Goal: Check status: Check status

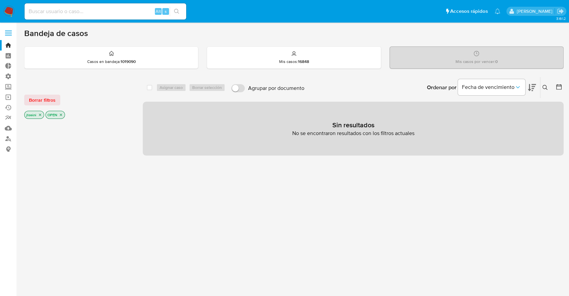
click at [65, 115] on div "jtosini OPEN" at bounding box center [78, 115] width 108 height 9
click at [64, 115] on p "OPEN" at bounding box center [55, 114] width 19 height 7
click at [62, 115] on icon "close-filter" at bounding box center [61, 115] width 4 height 4
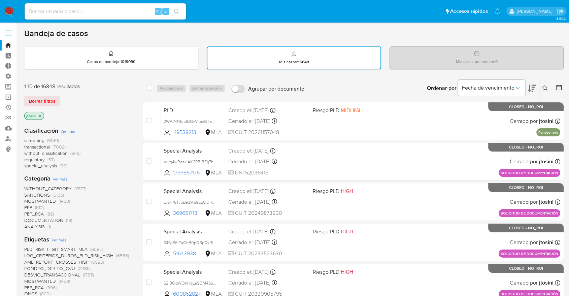
click at [38, 117] on p "jtosini" at bounding box center [34, 115] width 19 height 7
click at [41, 116] on icon "close-filter" at bounding box center [40, 116] width 4 height 4
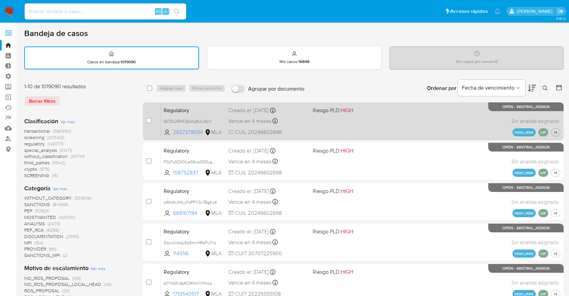
click at [246, 130] on span "CUIL 20246602698" at bounding box center [267, 132] width 79 height 7
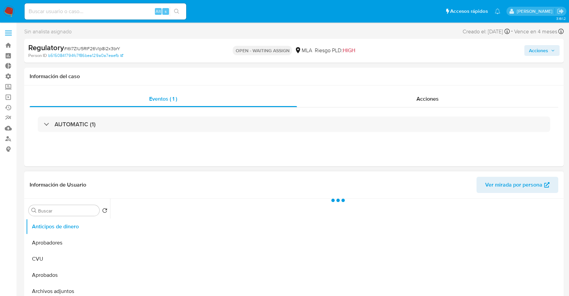
select select "10"
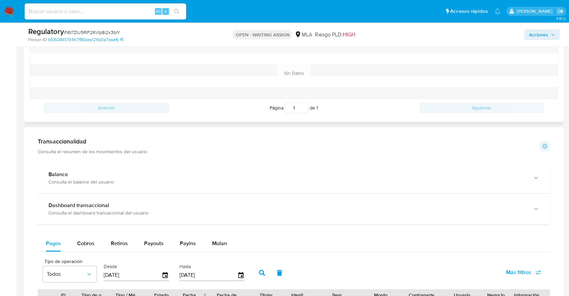
scroll to position [374, 0]
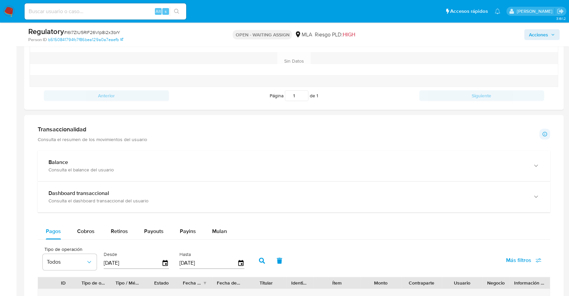
click at [137, 142] on p "Consulta el resumen de los movimientos del usuario" at bounding box center [93, 139] width 110 height 6
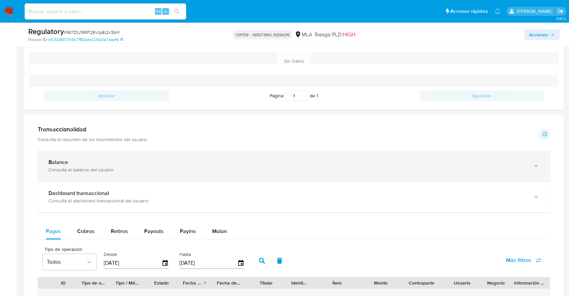
click at [136, 172] on div "Consulta el balance del usuario" at bounding box center [288, 170] width 478 height 6
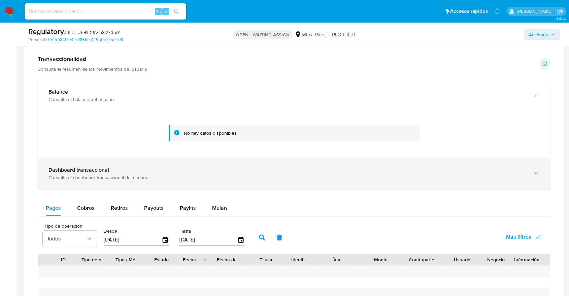
scroll to position [449, 0]
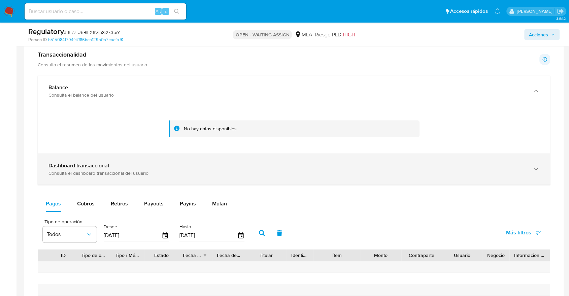
click at [129, 172] on div "Consulta el dashboard transaccional del usuario" at bounding box center [288, 173] width 478 height 6
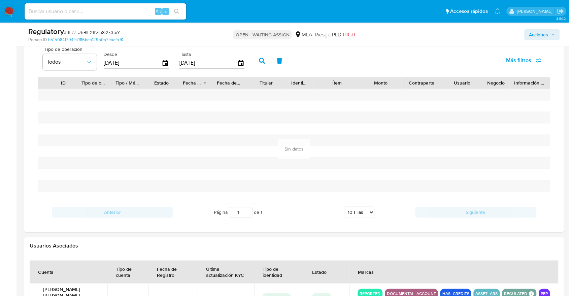
scroll to position [1088, 0]
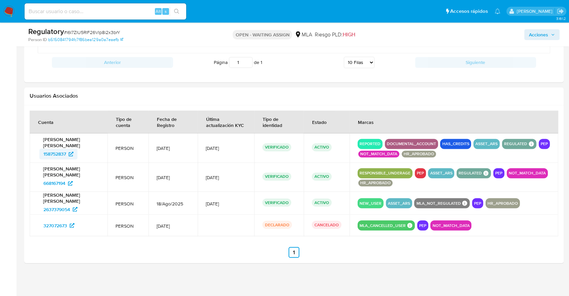
click at [57, 153] on span "158752837" at bounding box center [54, 154] width 23 height 11
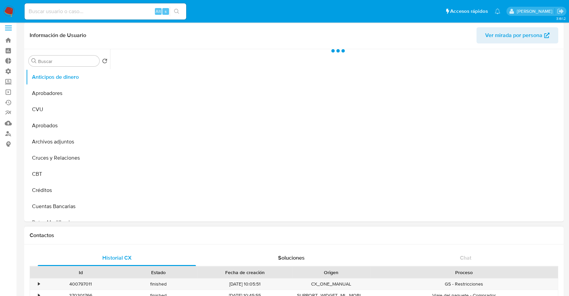
select select "10"
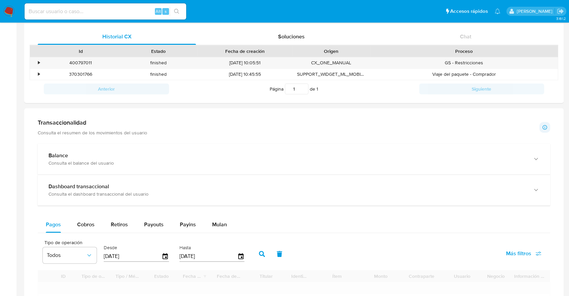
scroll to position [299, 0]
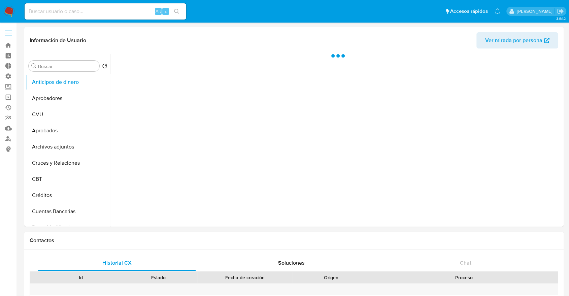
select select "10"
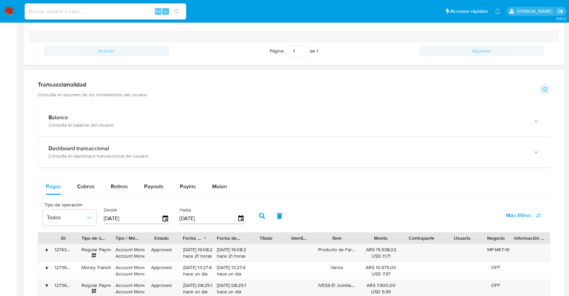
scroll to position [262, 0]
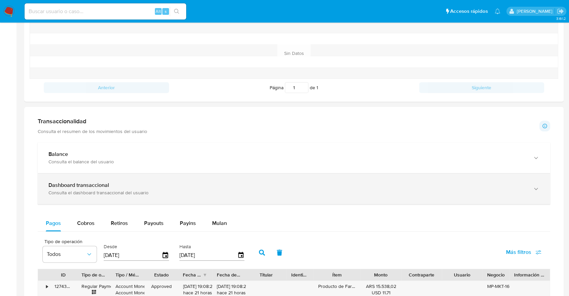
click at [111, 190] on div "Consulta el dashboard transaccional del usuario" at bounding box center [288, 193] width 478 height 6
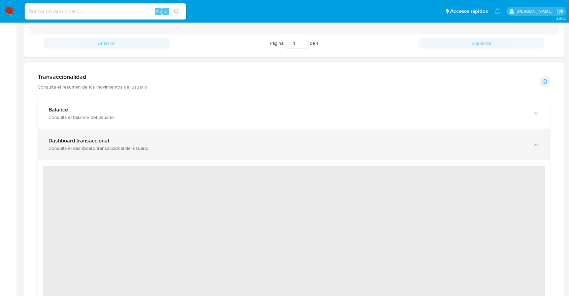
scroll to position [374, 0]
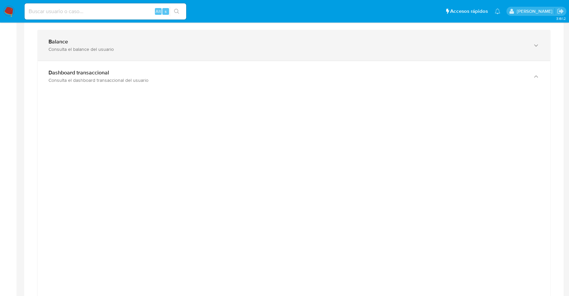
click at [115, 49] on div "Consulta el balance del usuario" at bounding box center [288, 49] width 478 height 6
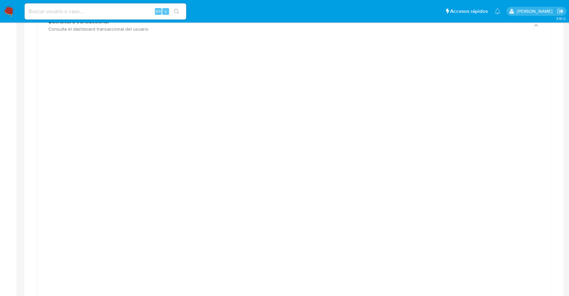
scroll to position [636, 0]
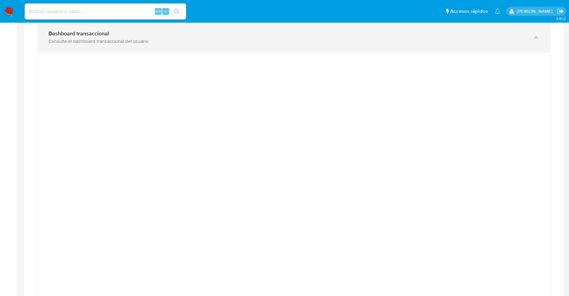
click at [343, 48] on div "Dashboard transaccional Consulta el dashboard transaccional del usuario" at bounding box center [294, 37] width 513 height 31
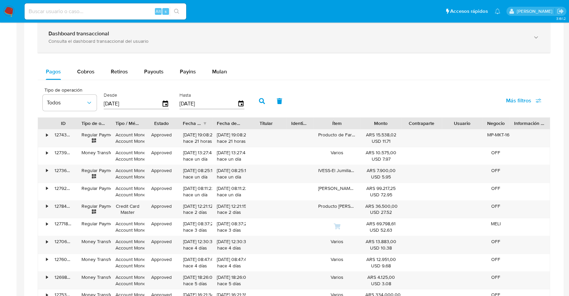
click at [286, 48] on div "Dashboard transaccional Consulta el dashboard transaccional del usuario" at bounding box center [294, 37] width 513 height 31
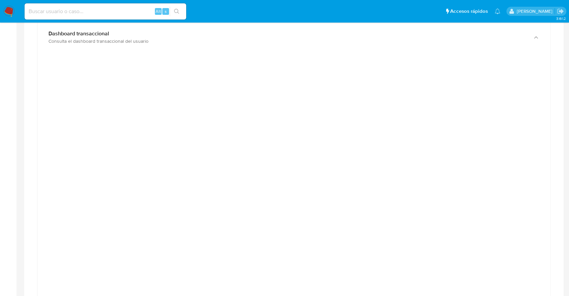
click at [532, 61] on div at bounding box center [294, 209] width 502 height 303
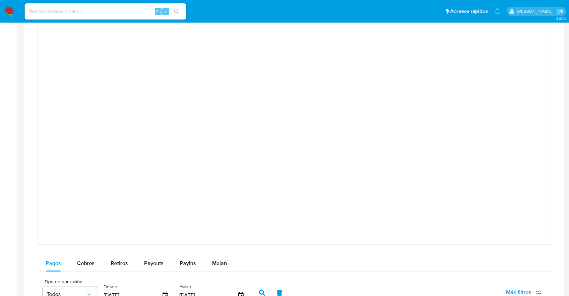
scroll to position [711, 0]
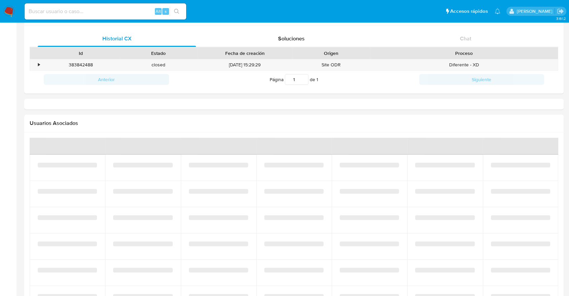
select select "10"
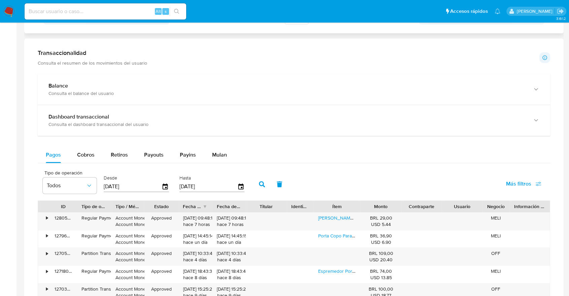
scroll to position [219, 0]
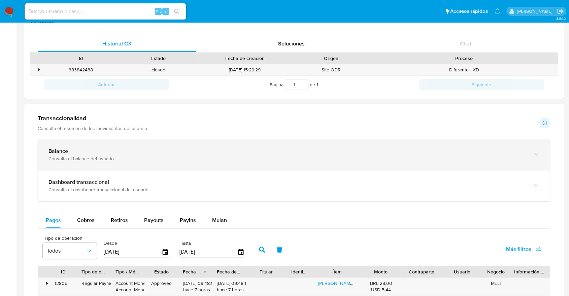
click at [155, 161] on div "Consulta el balance del usuario" at bounding box center [288, 159] width 478 height 6
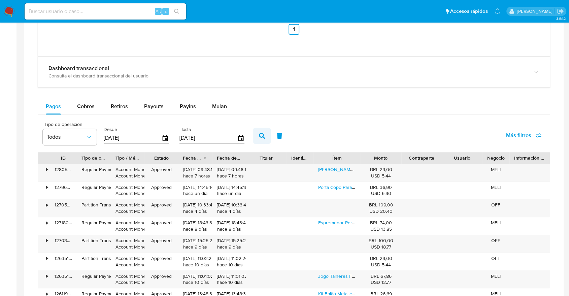
scroll to position [556, 0]
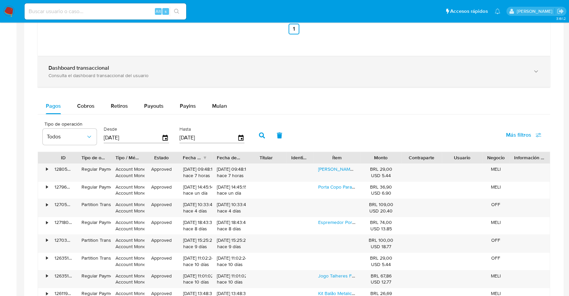
click at [199, 68] on div "Dashboard transaccional" at bounding box center [288, 68] width 478 height 7
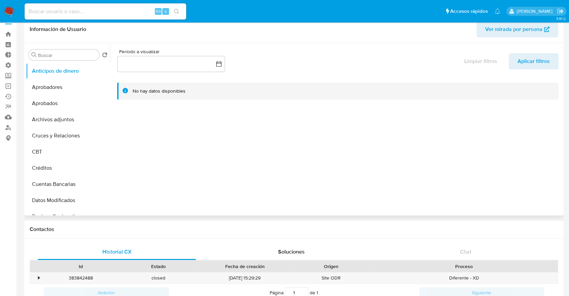
scroll to position [0, 0]
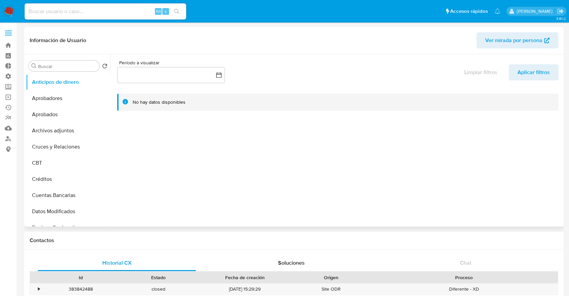
click at [499, 42] on span "Ver mirada por persona" at bounding box center [514, 40] width 57 height 16
click at [493, 45] on span "Ver mirada por persona" at bounding box center [514, 40] width 57 height 16
click at [480, 42] on button "Ver mirada por persona" at bounding box center [518, 40] width 82 height 16
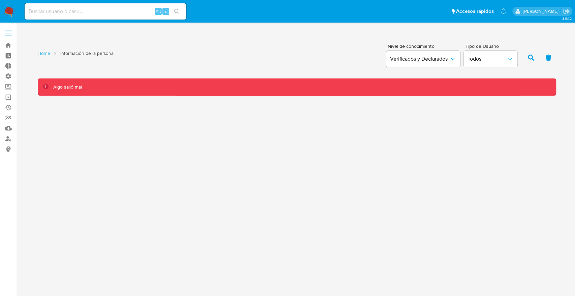
click at [38, 57] on ol "Home Información de la persona" at bounding box center [76, 54] width 76 height 8
click at [40, 54] on link "Home" at bounding box center [44, 53] width 12 height 6
click at [183, 77] on div "Home Información de la persona Nivel de conocimiento Verificados y Declarados T…" at bounding box center [297, 67] width 519 height 55
click at [446, 60] on span "Verificados y Declarados" at bounding box center [419, 59] width 59 height 7
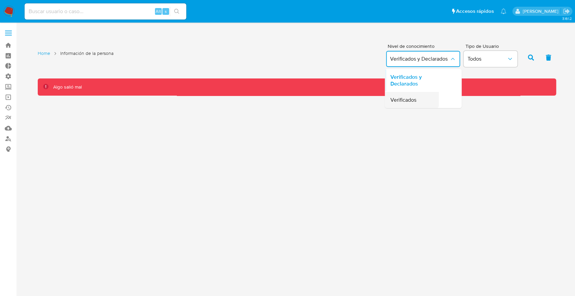
drag, startPoint x: 431, startPoint y: 86, endPoint x: 428, endPoint y: 97, distance: 12.3
click at [428, 97] on ul "Verificados y Declarados Verificados" at bounding box center [412, 88] width 54 height 39
click at [428, 97] on div "Verificados" at bounding box center [409, 100] width 39 height 16
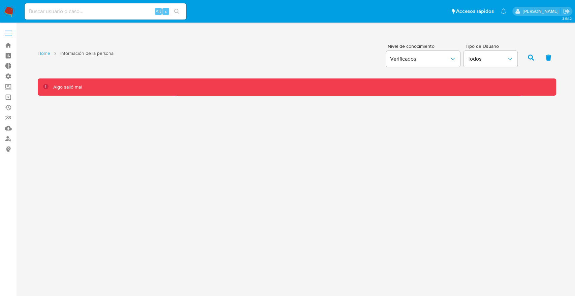
click at [533, 58] on icon "button" at bounding box center [531, 58] width 6 height 6
click at [391, 85] on div "Algo salió mal" at bounding box center [302, 87] width 498 height 6
click at [410, 61] on span "Verificados" at bounding box center [419, 59] width 59 height 7
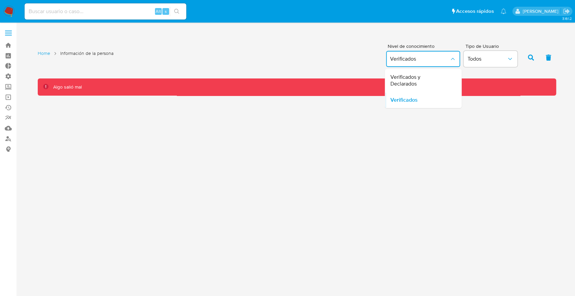
click at [386, 58] on button "Verificados" at bounding box center [423, 59] width 74 height 16
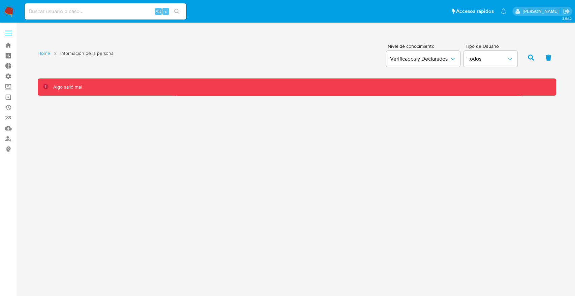
click at [123, 81] on div "Algo salió mal" at bounding box center [297, 87] width 519 height 17
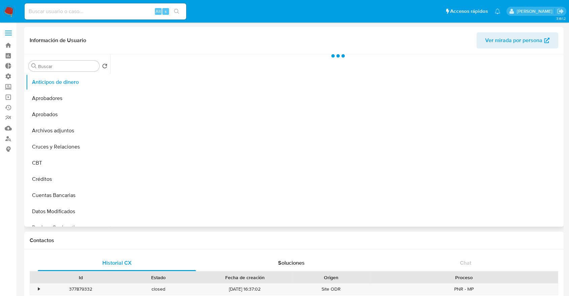
select select "10"
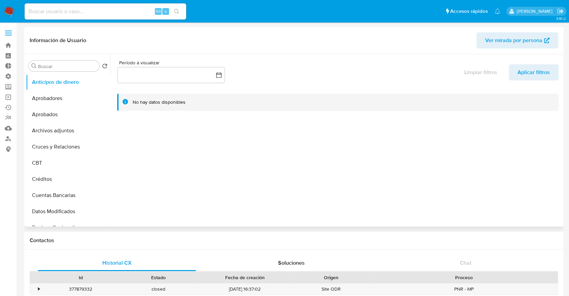
click at [518, 43] on span "Ver mirada por persona" at bounding box center [514, 40] width 57 height 16
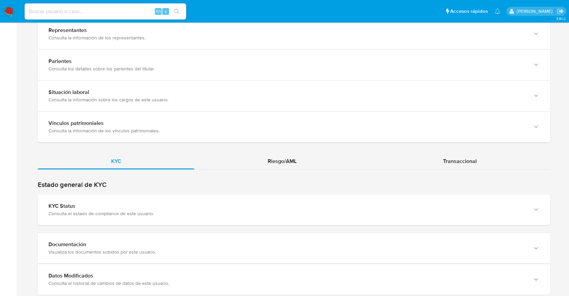
scroll to position [487, 0]
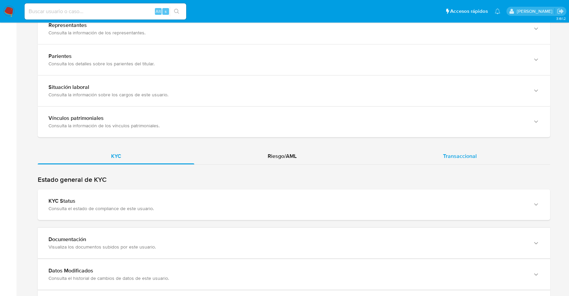
click at [464, 156] on span "Transaccional" at bounding box center [460, 156] width 34 height 8
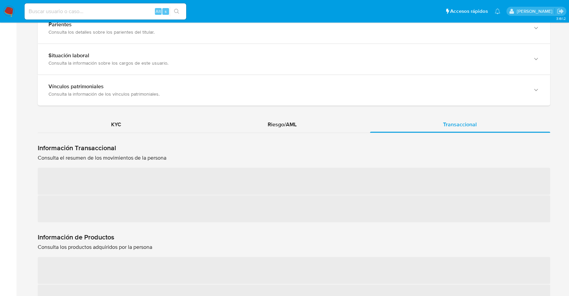
scroll to position [561, 0]
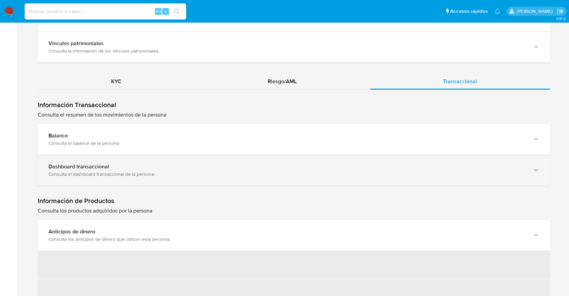
click at [334, 171] on div "Consulta el dashboard transaccional de la persona" at bounding box center [288, 174] width 478 height 6
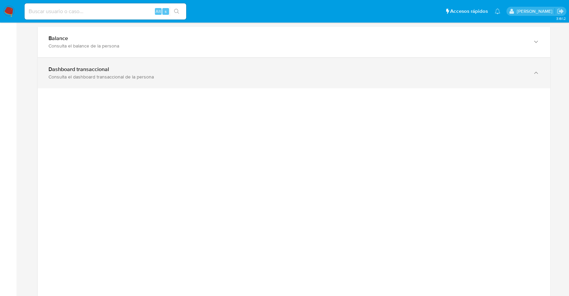
scroll to position [711, 0]
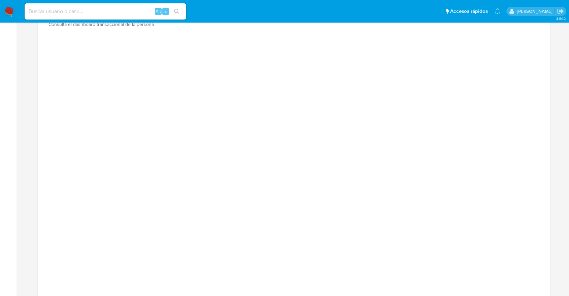
click at [536, 86] on div at bounding box center [294, 187] width 502 height 303
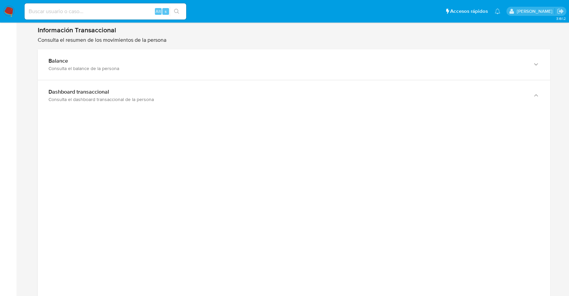
scroll to position [636, 0]
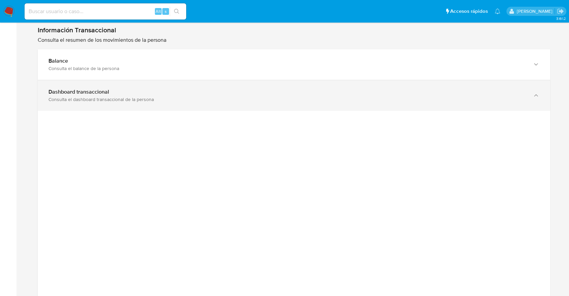
click at [230, 87] on div "Dashboard transaccional Consulta el dashboard transaccional de la persona" at bounding box center [294, 95] width 513 height 31
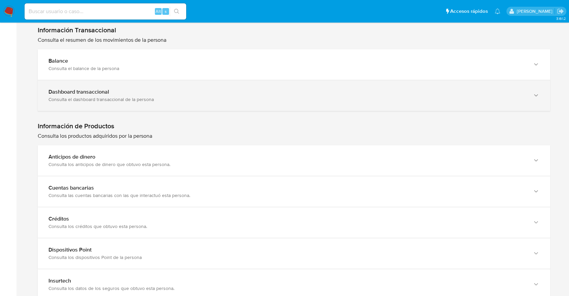
click at [230, 87] on div "Dashboard transaccional Consulta el dashboard transaccional de la persona" at bounding box center [294, 95] width 513 height 31
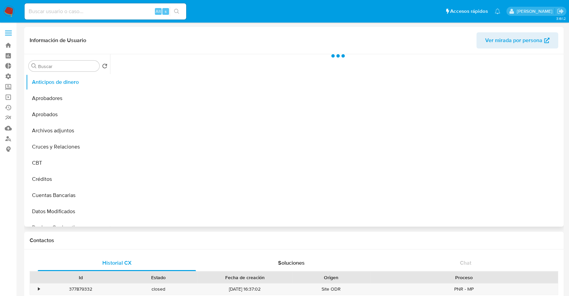
select select "10"
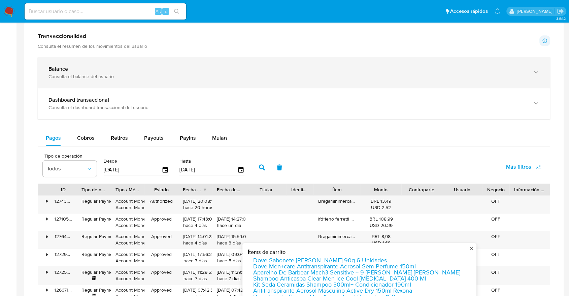
scroll to position [273, 0]
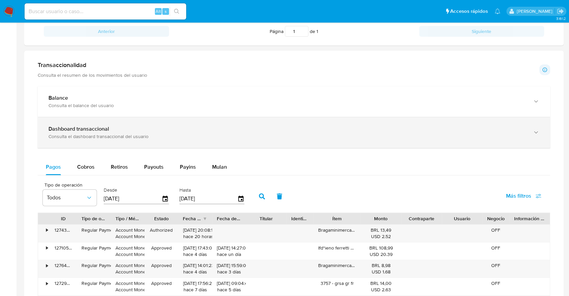
click at [94, 133] on div "Consulta el dashboard transaccional del usuario" at bounding box center [288, 136] width 478 height 6
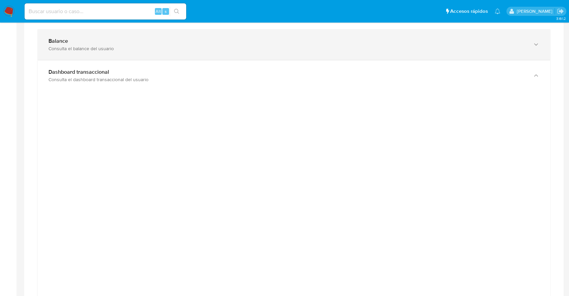
scroll to position [348, 0]
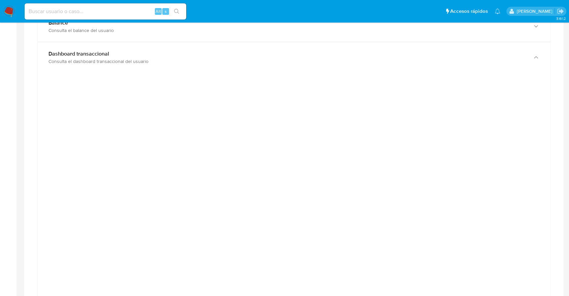
click at [358, 74] on div at bounding box center [294, 231] width 513 height 317
click at [331, 75] on div at bounding box center [294, 231] width 513 height 317
click at [319, 77] on div at bounding box center [294, 231] width 513 height 317
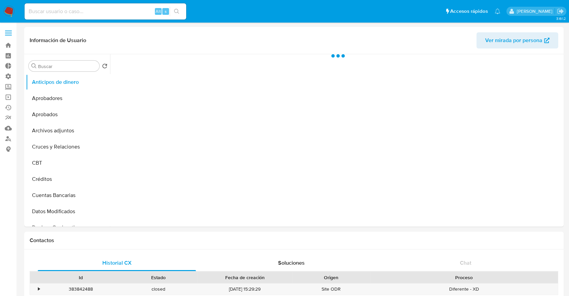
select select "10"
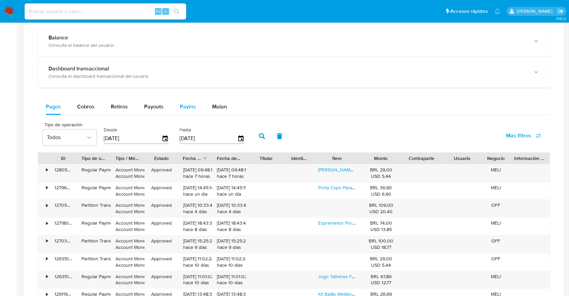
scroll to position [294, 0]
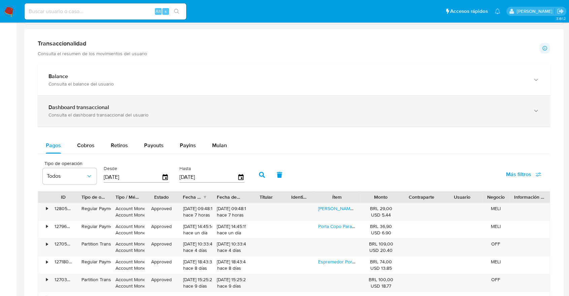
click at [178, 101] on div "Dashboard transaccional Consulta el dashboard transaccional del usuario" at bounding box center [294, 111] width 513 height 31
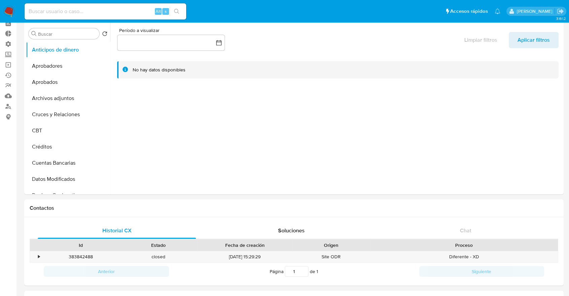
scroll to position [0, 0]
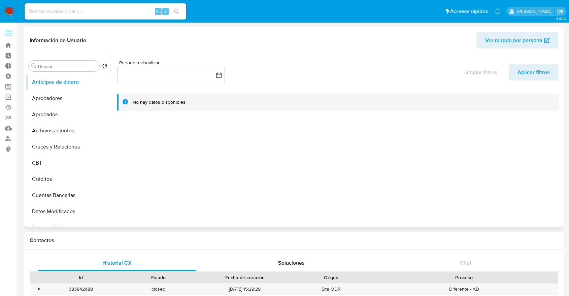
click at [502, 41] on span "Ver mirada por persona" at bounding box center [514, 40] width 57 height 16
click at [291, 116] on div at bounding box center [336, 140] width 452 height 173
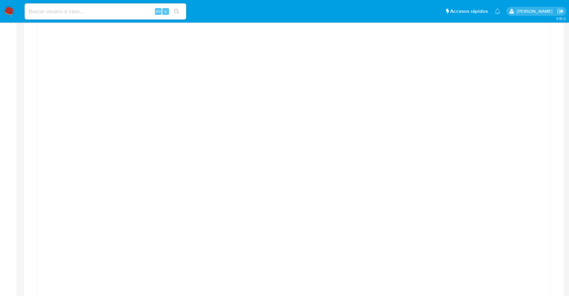
scroll to position [374, 0]
